Goal: Task Accomplishment & Management: Complete application form

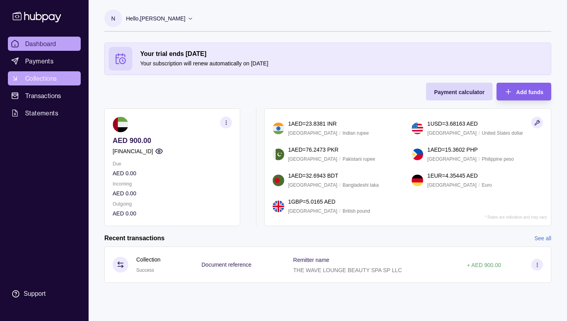
click at [46, 79] on span "Collections" at bounding box center [40, 78] width 31 height 9
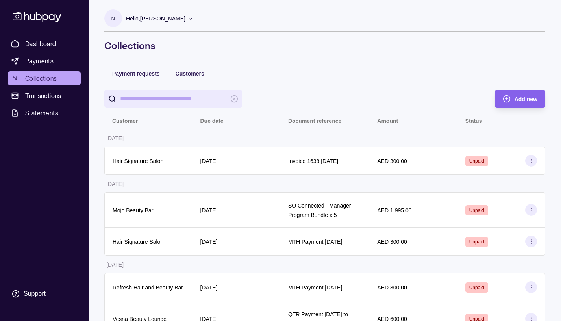
click at [147, 74] on span "Payment requests" at bounding box center [136, 73] width 48 height 6
click at [149, 72] on span "Payment requests" at bounding box center [136, 73] width 48 height 6
click at [192, 73] on span "Customers" at bounding box center [189, 73] width 29 height 6
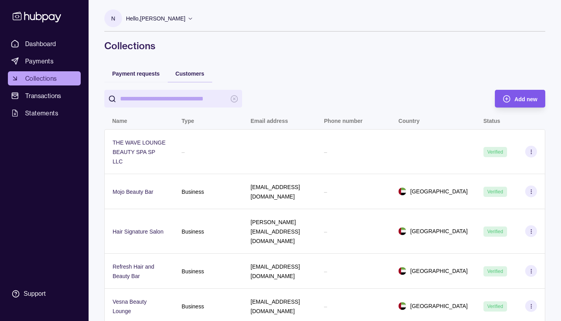
click at [510, 97] on icon "button" at bounding box center [506, 99] width 8 height 8
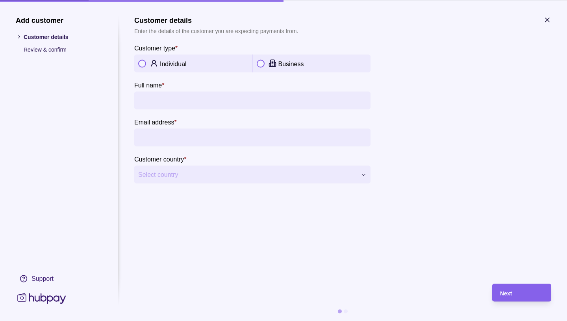
click at [261, 63] on button "button" at bounding box center [261, 63] width 8 height 8
click at [160, 102] on input "Company name *" at bounding box center [252, 100] width 228 height 18
type input "*"
type input "**********"
click at [155, 138] on input "Email address *" at bounding box center [252, 137] width 228 height 18
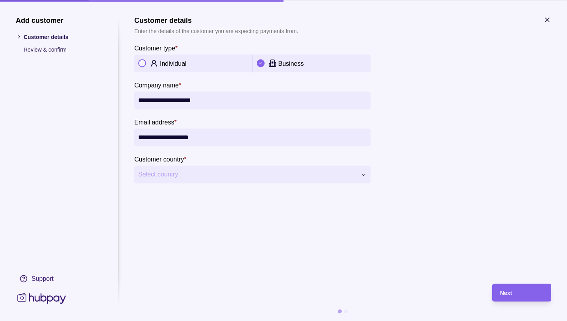
type input "**********"
click at [362, 175] on icon "button" at bounding box center [364, 175] width 4 height 2
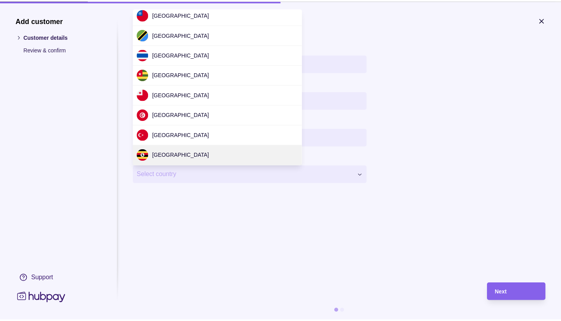
scroll to position [2371, 0]
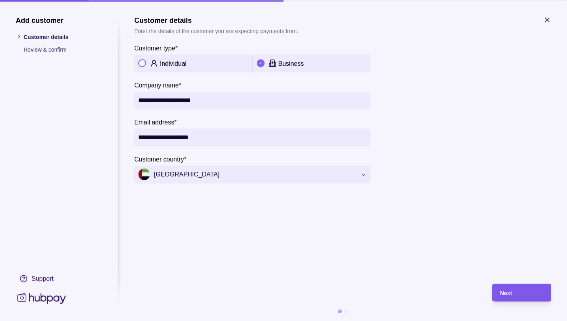
click at [512, 291] on span "Next" at bounding box center [506, 293] width 12 height 6
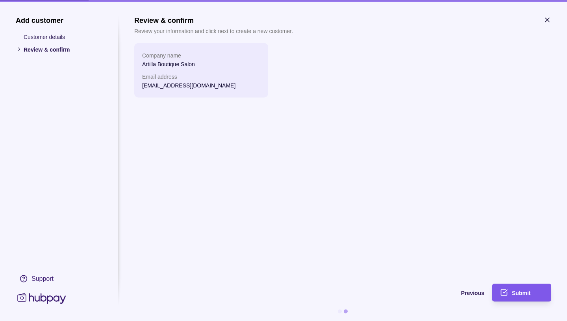
click at [521, 294] on span "Submit" at bounding box center [521, 293] width 18 height 6
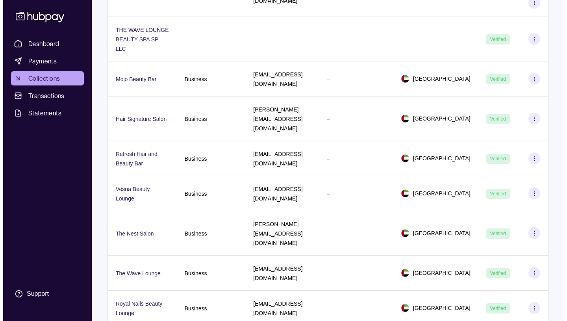
scroll to position [0, 0]
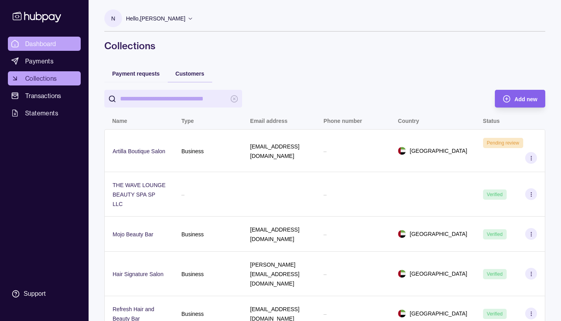
click at [42, 43] on span "Dashboard" at bounding box center [40, 43] width 31 height 9
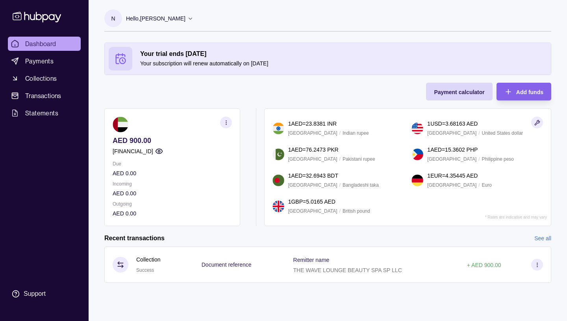
click at [185, 17] on p "Hello, [PERSON_NAME]" at bounding box center [155, 18] width 59 height 9
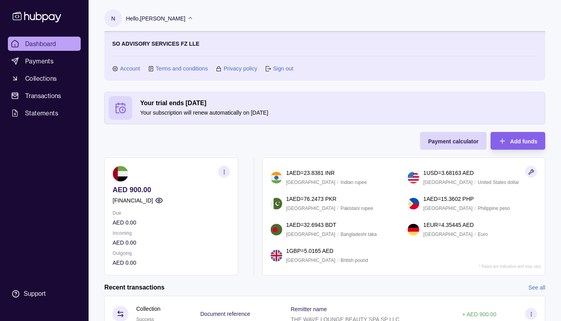
click at [279, 70] on link "Sign out" at bounding box center [283, 68] width 20 height 9
